Goal: Transaction & Acquisition: Purchase product/service

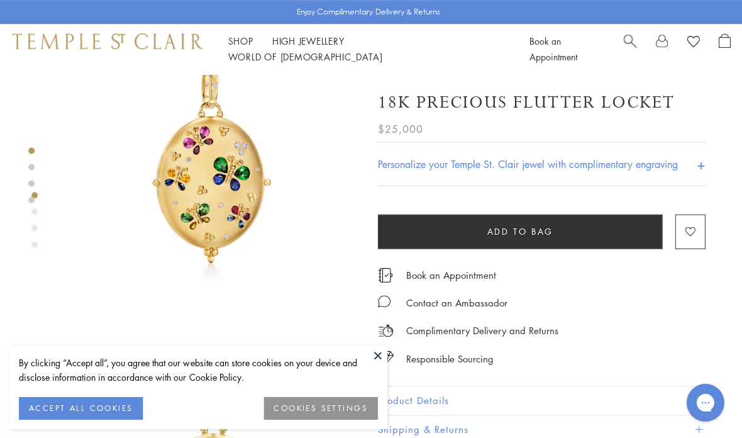
click at [381, 352] on button at bounding box center [377, 354] width 19 height 19
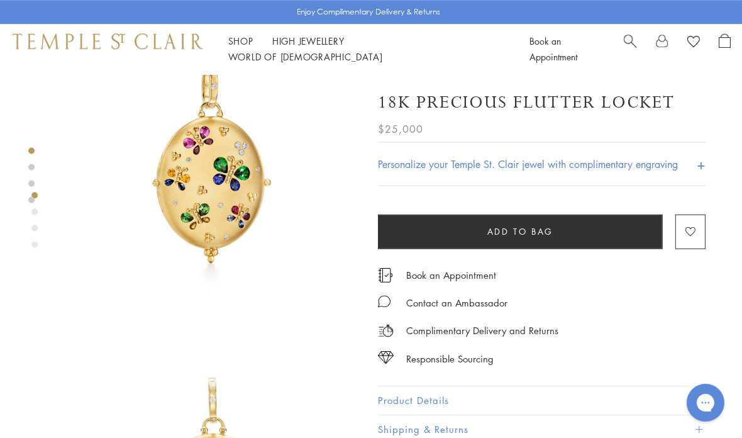
scroll to position [60, 0]
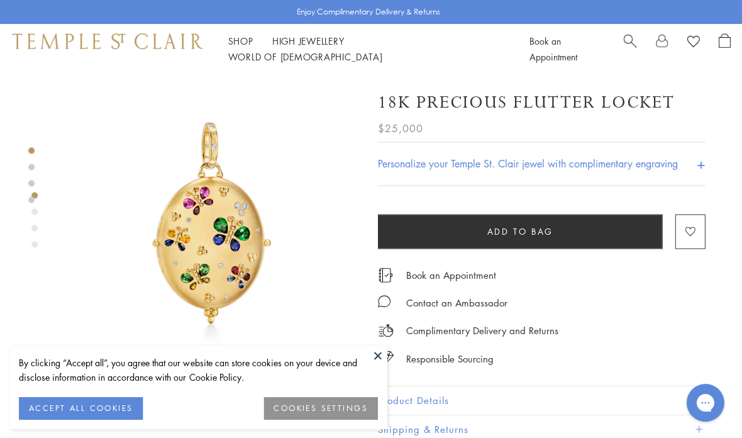
click at [385, 349] on button at bounding box center [377, 354] width 19 height 19
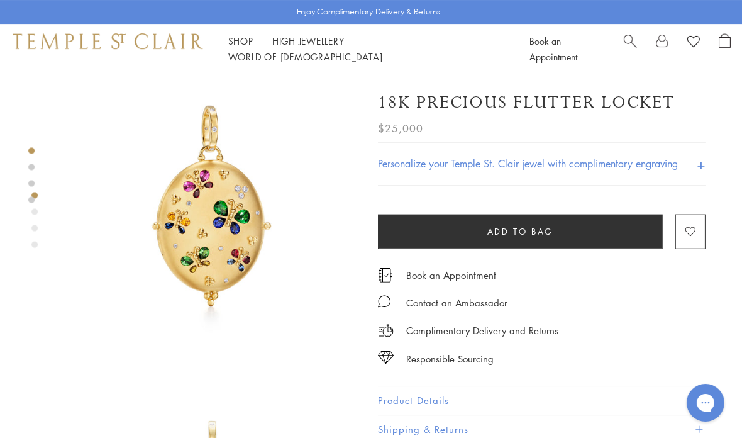
scroll to position [15, 0]
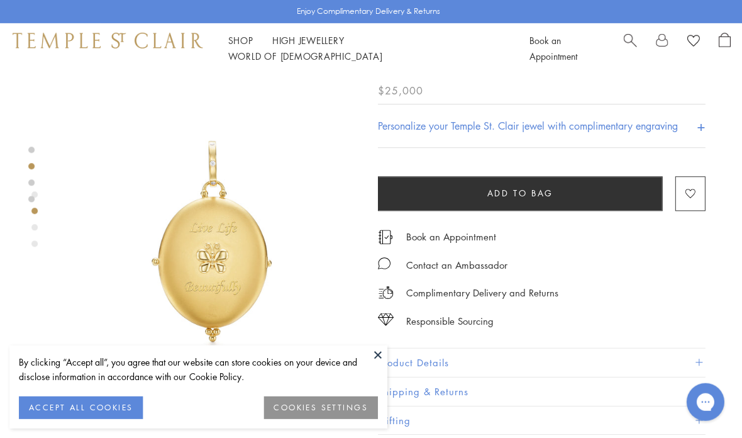
scroll to position [302, 0]
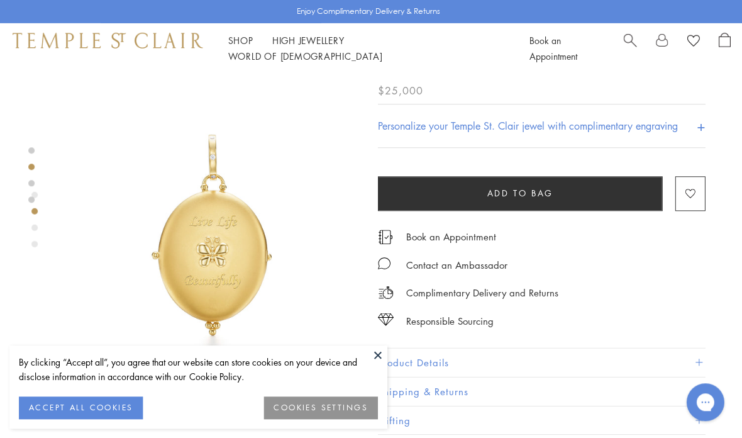
click at [383, 349] on button at bounding box center [377, 354] width 19 height 19
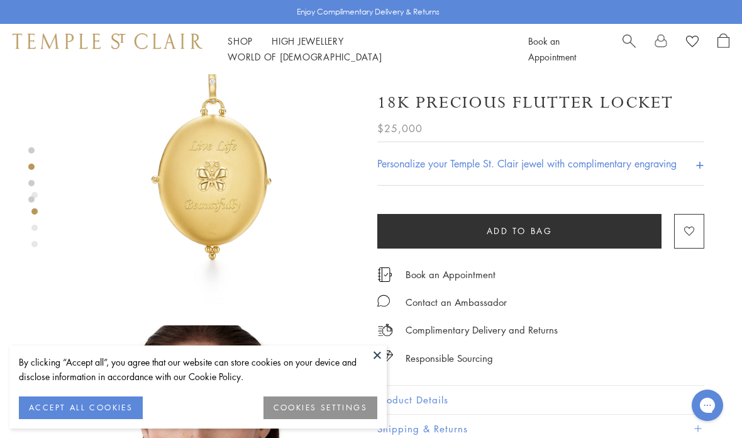
scroll to position [376, 0]
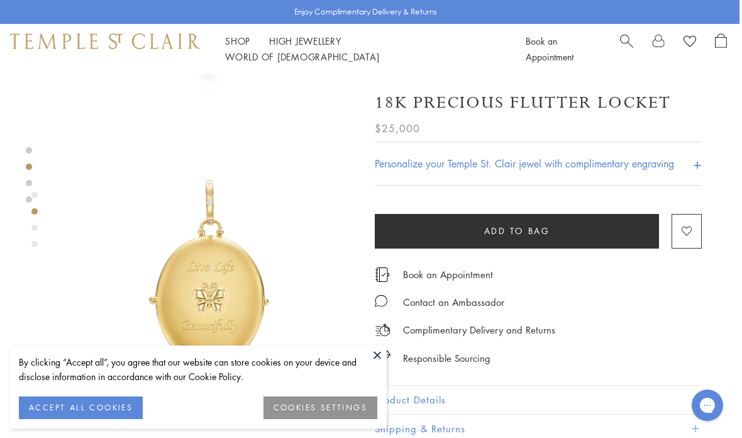
scroll to position [257, 3]
click at [382, 354] on button at bounding box center [377, 354] width 19 height 19
